Goal: Task Accomplishment & Management: Use online tool/utility

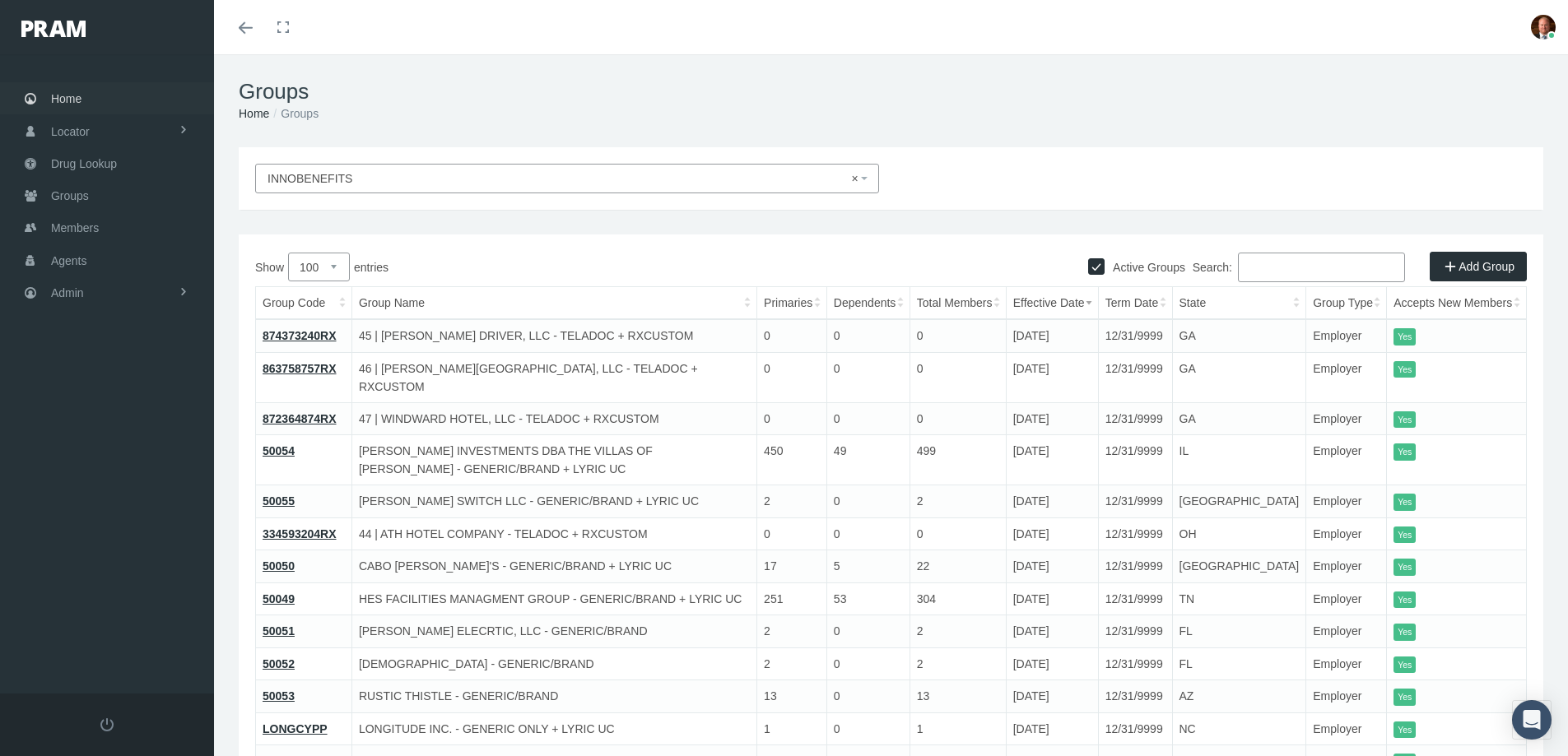
select select "100"
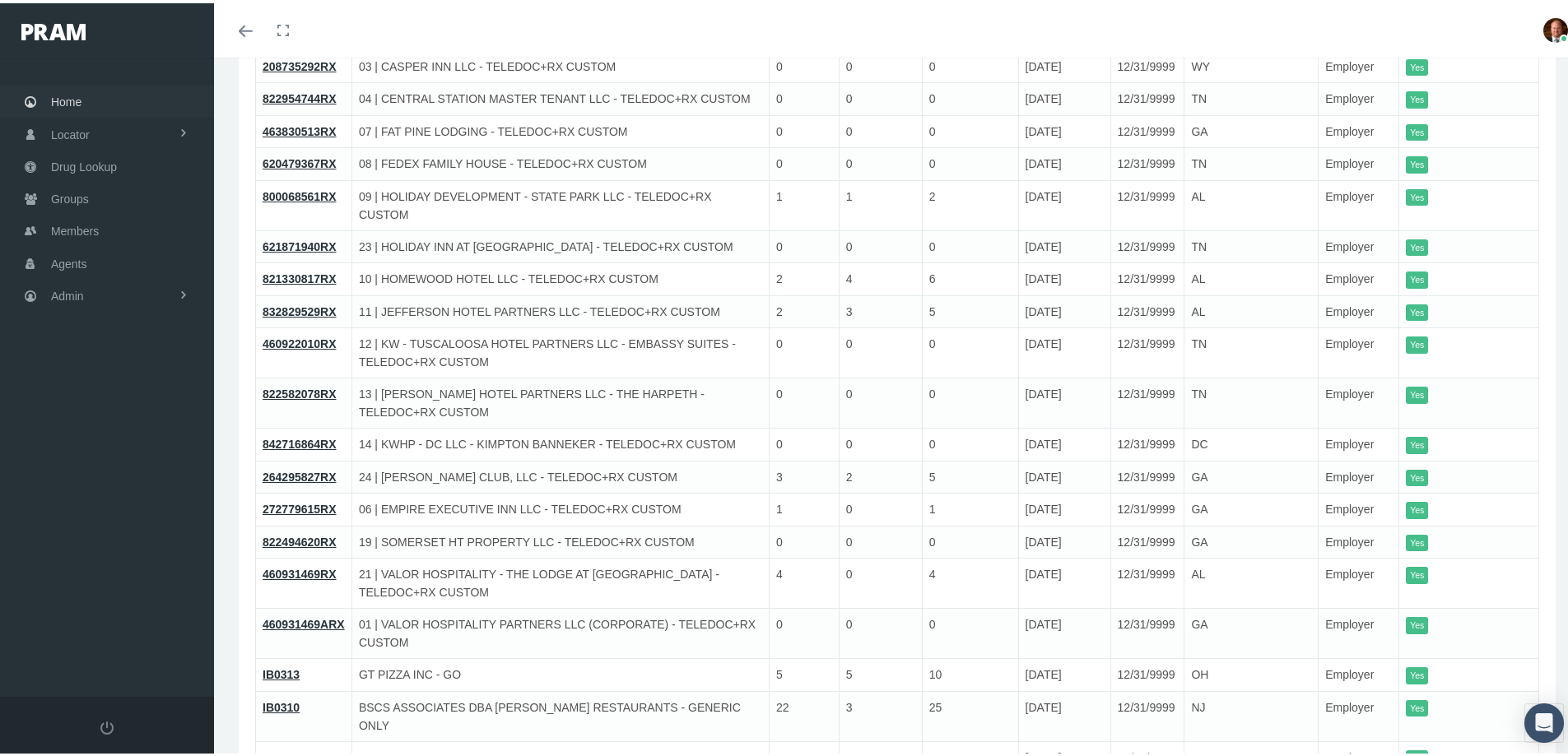
click at [86, 96] on link "Home" at bounding box center [107, 98] width 214 height 32
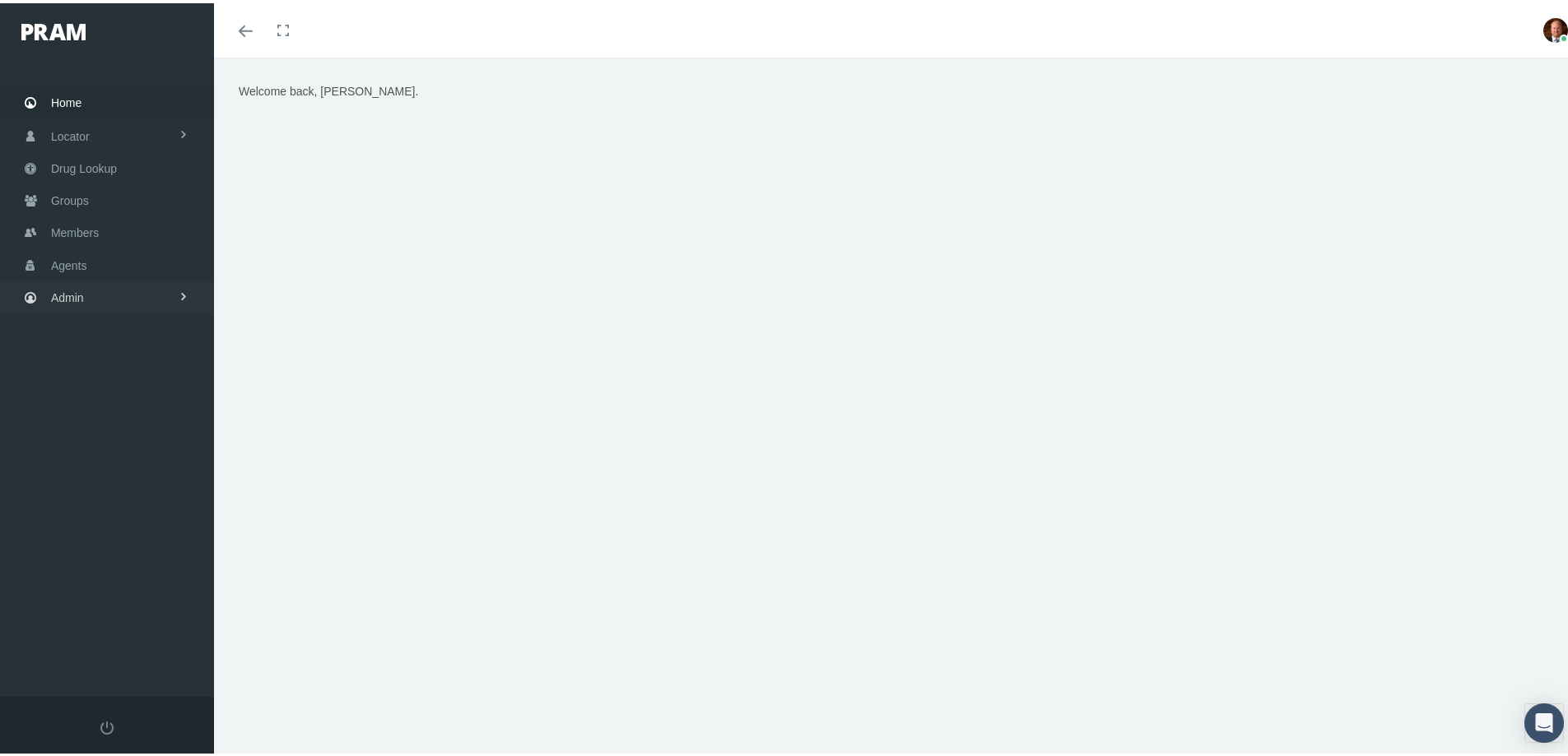
click at [100, 298] on link "Admin" at bounding box center [107, 294] width 214 height 32
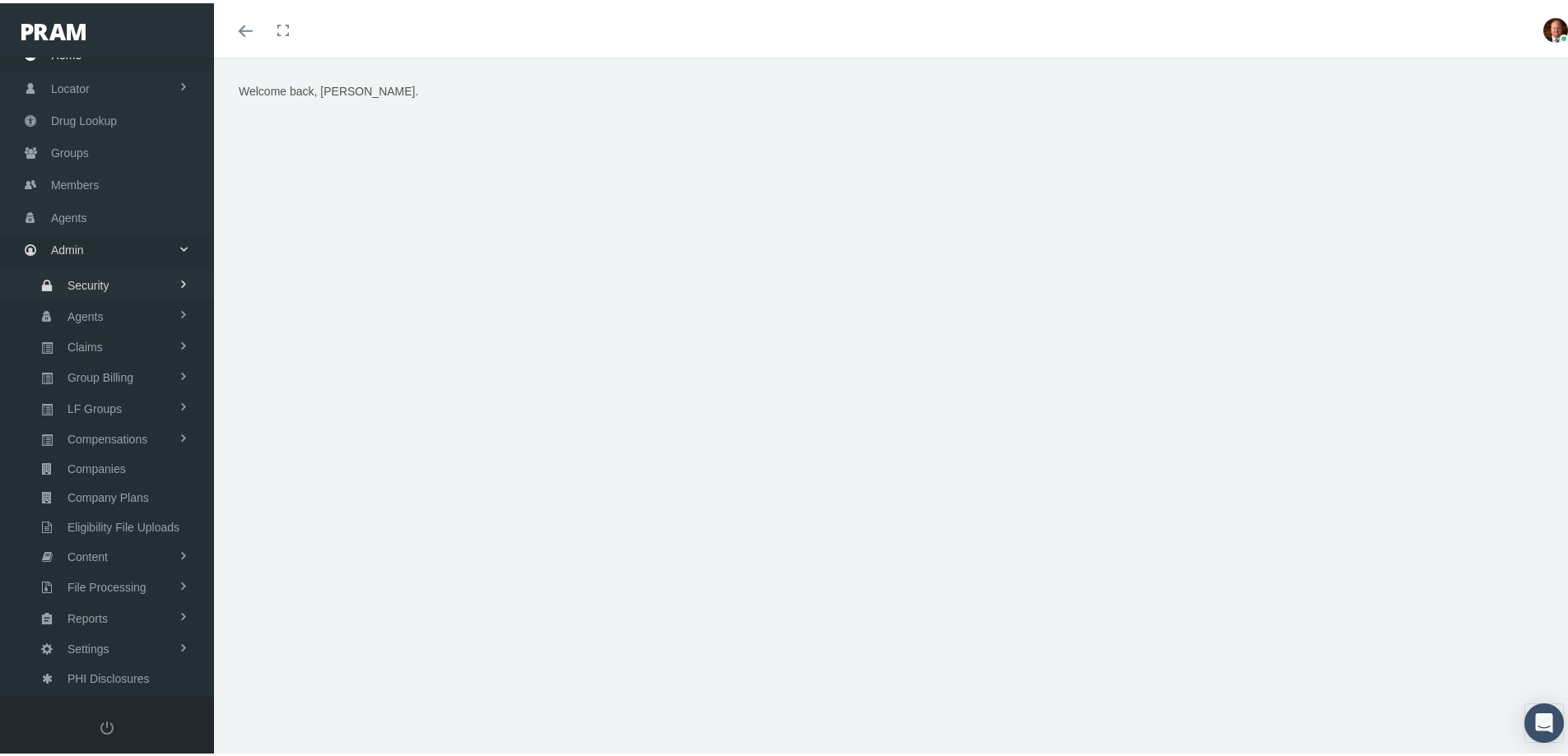
click at [97, 276] on span "Security" at bounding box center [88, 282] width 42 height 28
click at [107, 373] on span "User Lookup" at bounding box center [96, 372] width 65 height 28
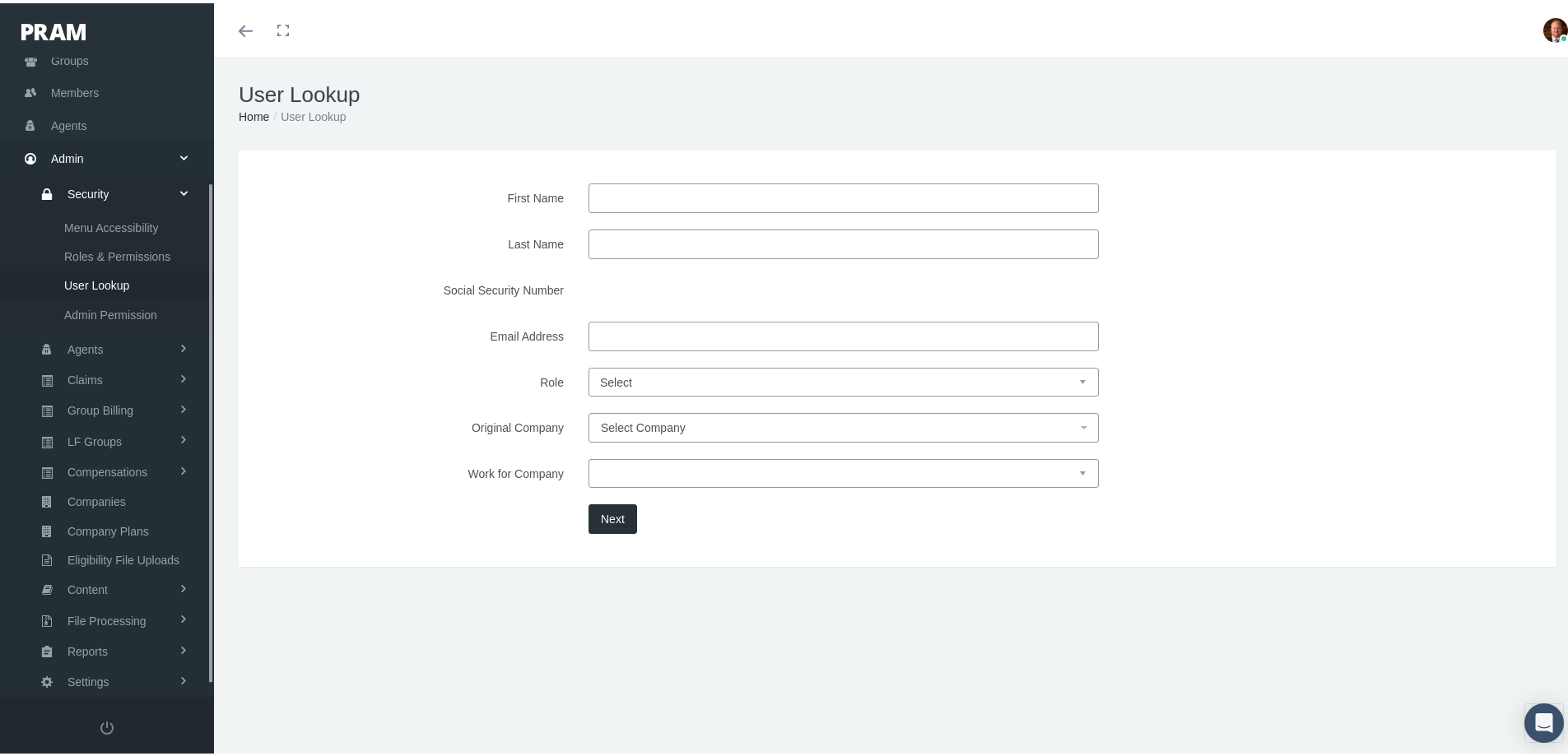
scroll to position [174, 0]
click at [671, 192] on input "First Name" at bounding box center [843, 195] width 510 height 30
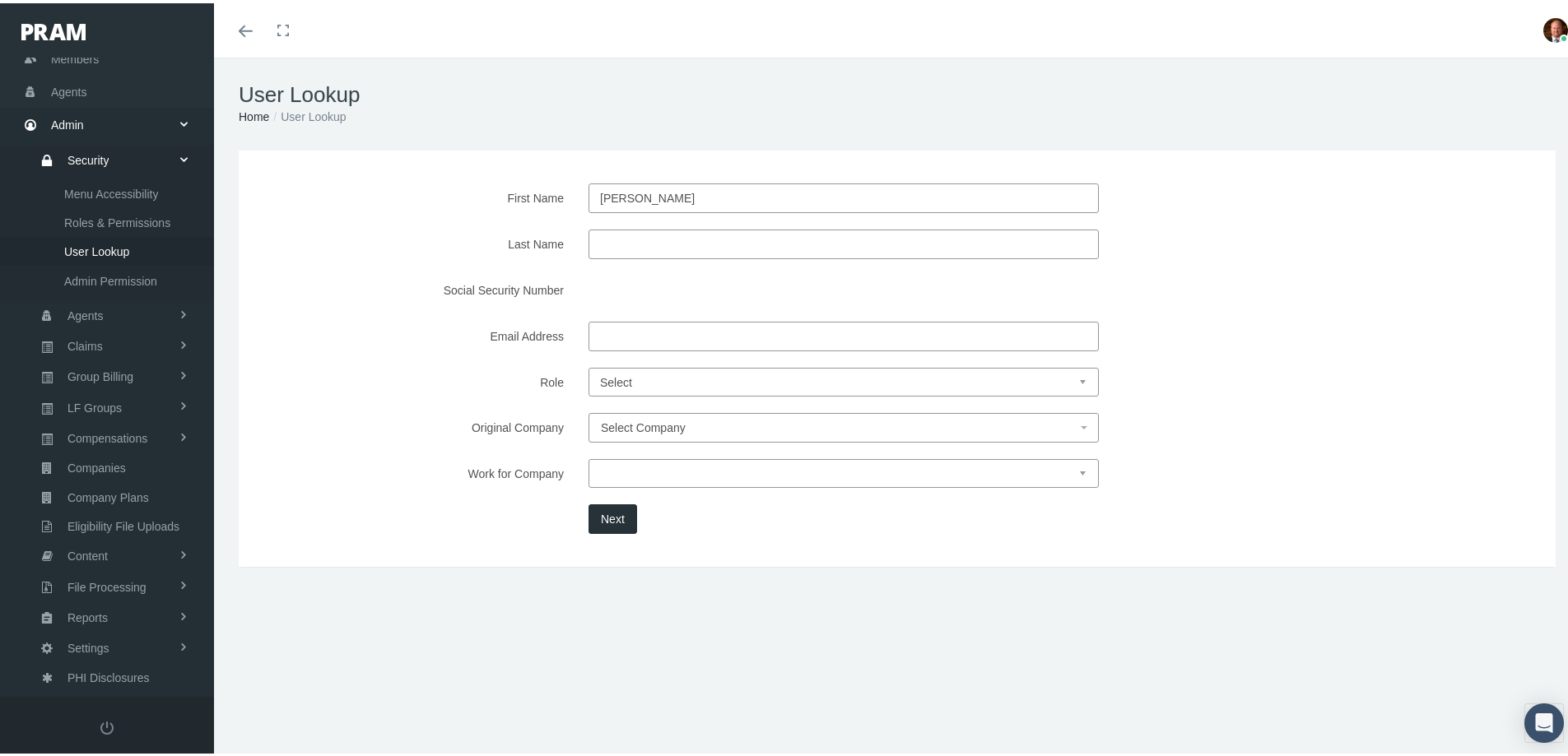
type input "[PERSON_NAME]"
drag, startPoint x: 671, startPoint y: 192, endPoint x: 610, endPoint y: 255, distance: 87.7
click at [671, 192] on input "[PERSON_NAME]" at bounding box center [843, 195] width 510 height 30
click at [418, 492] on div "First Name [PERSON_NAME] Name [PERSON_NAME] Social Security Number Email Addres…" at bounding box center [897, 355] width 1259 height 350
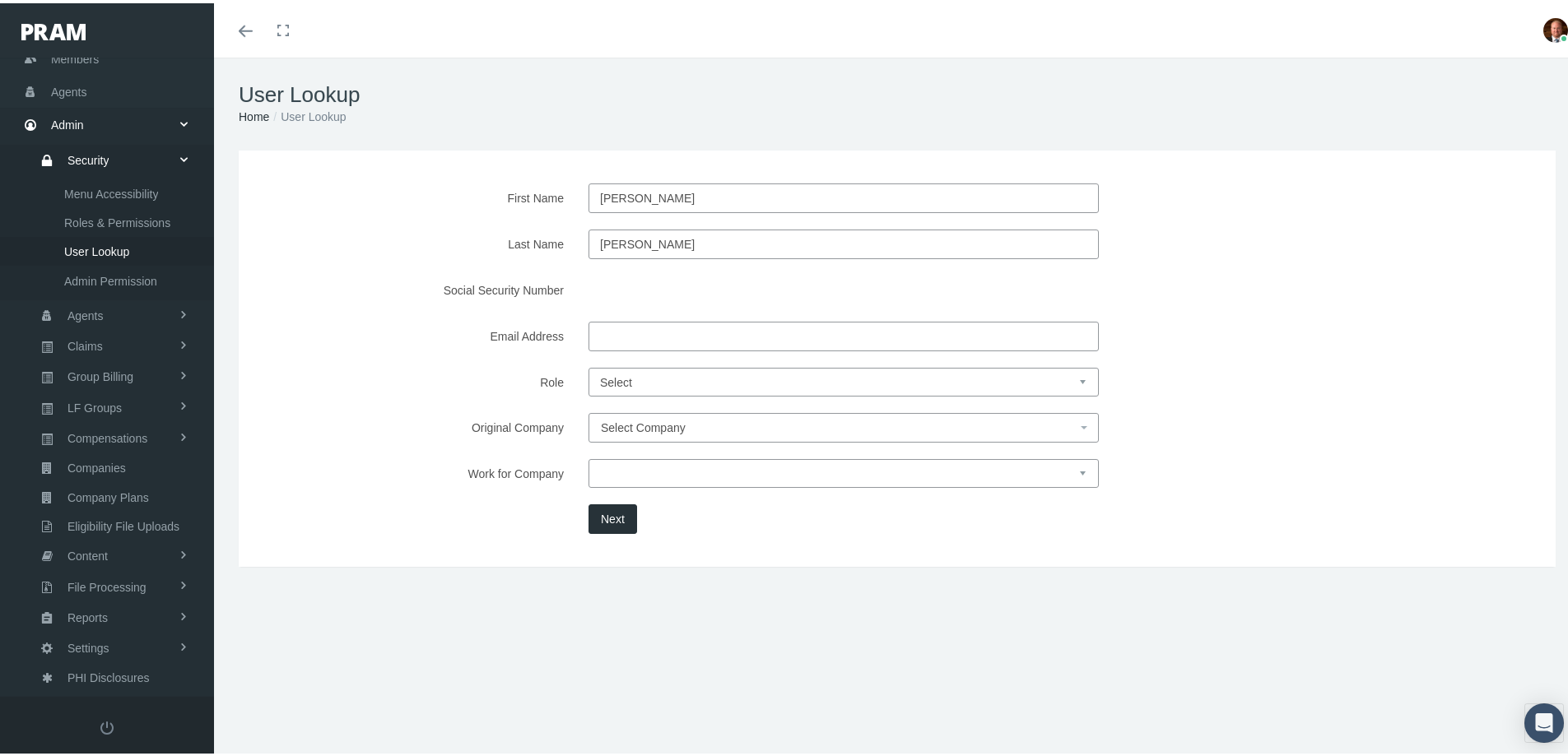
click at [616, 521] on button "Next" at bounding box center [612, 516] width 48 height 30
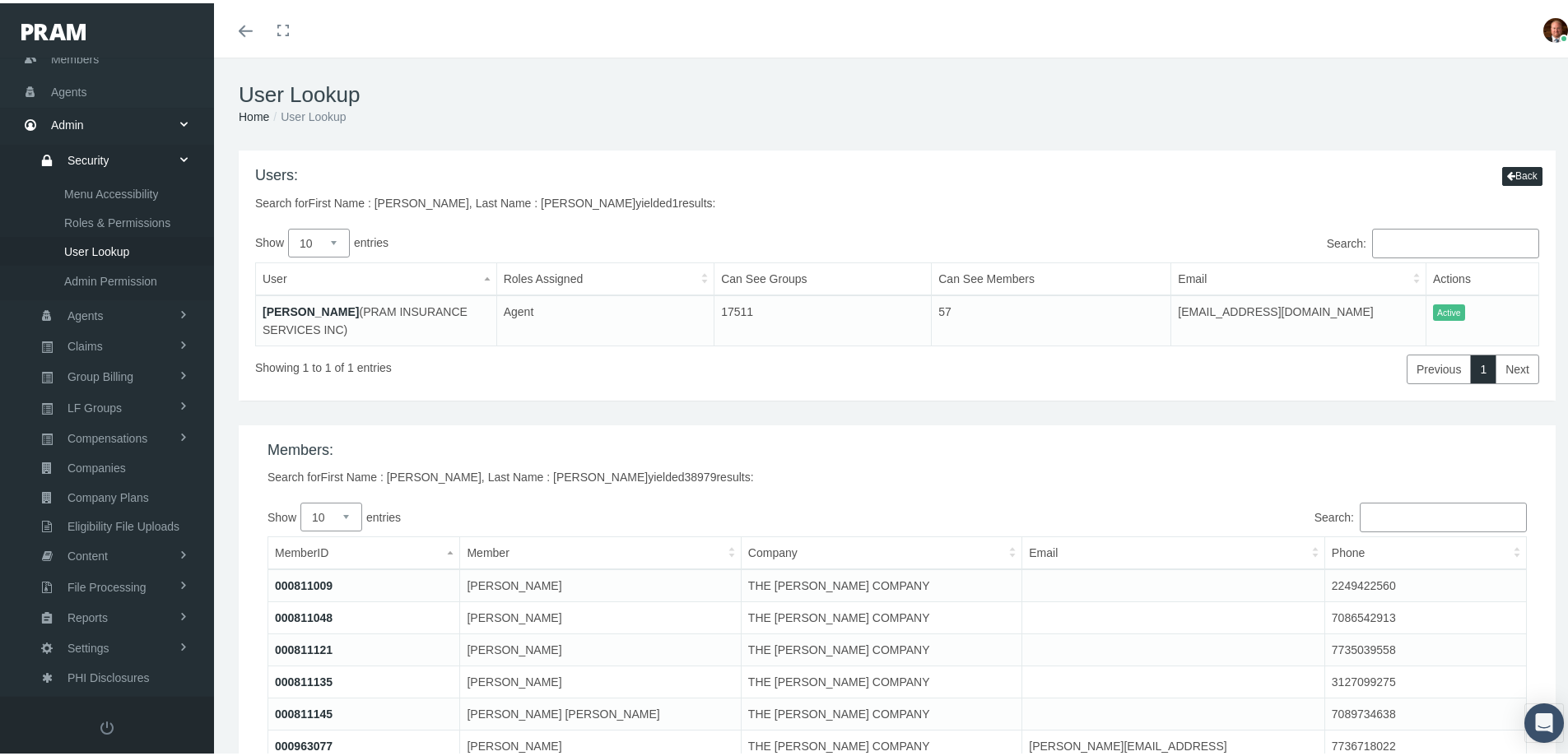
click at [318, 308] on link "[PERSON_NAME]" at bounding box center [311, 309] width 97 height 14
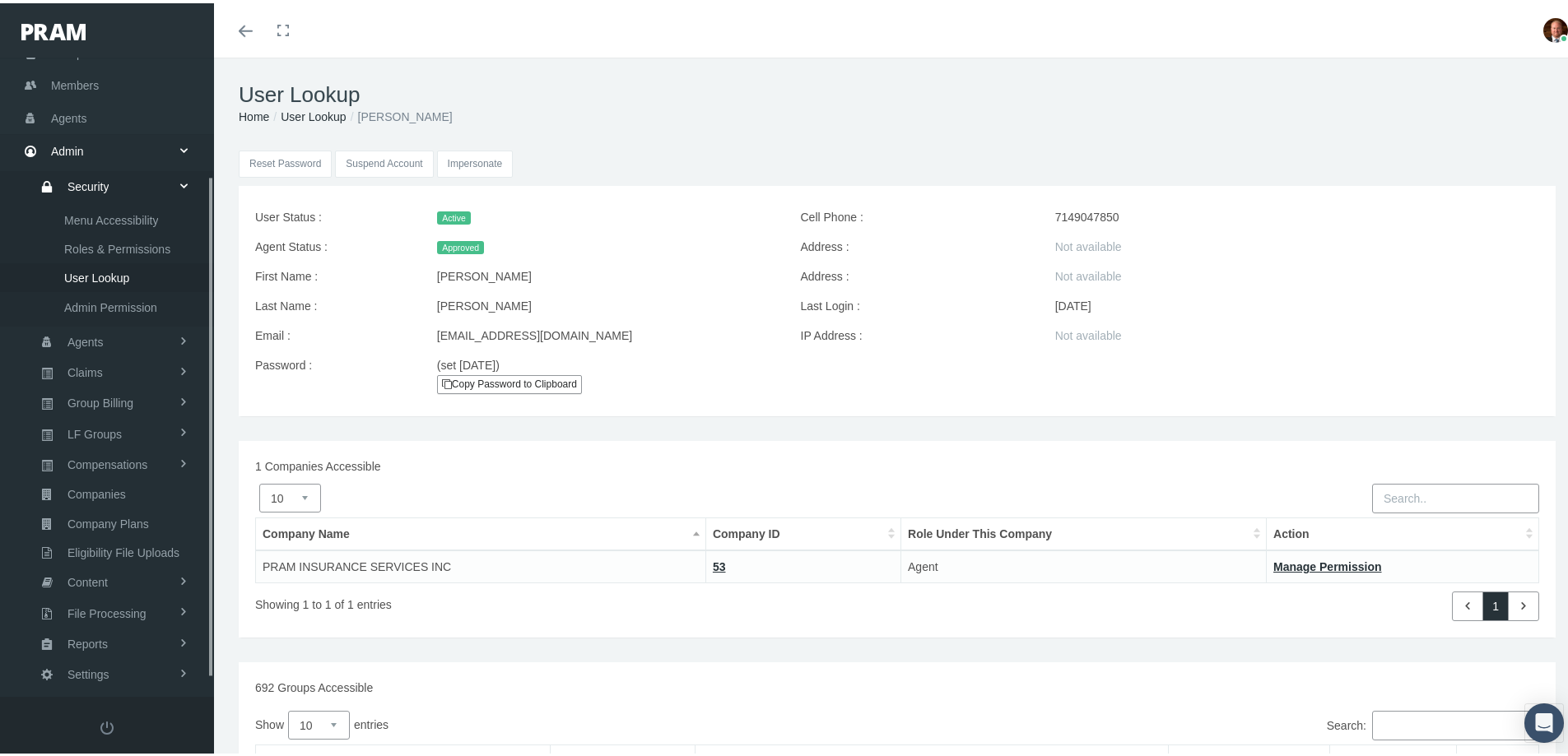
scroll to position [174, 0]
click at [464, 159] on input "Impersonate" at bounding box center [475, 161] width 76 height 27
